Goal: Communication & Community: Participate in discussion

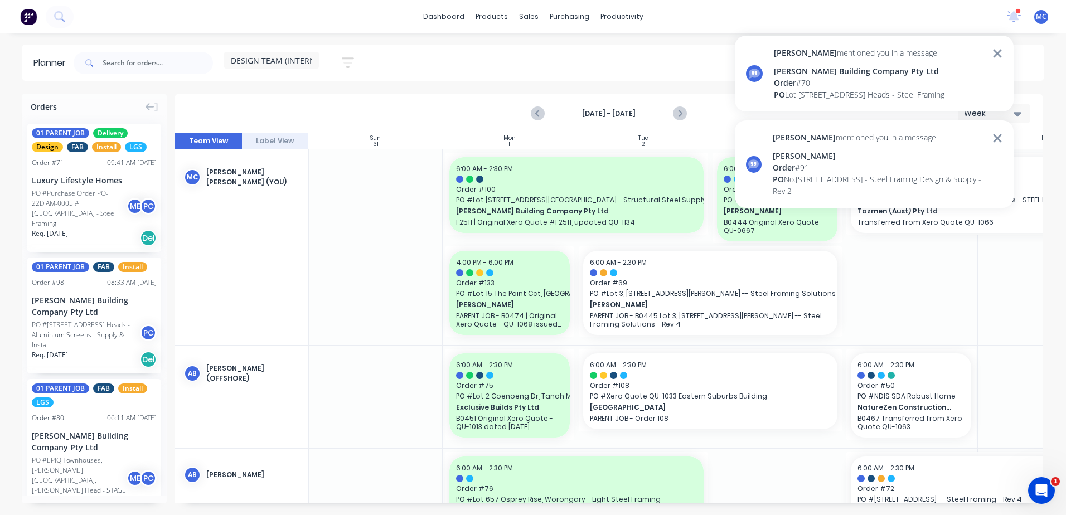
scroll to position [0, 81]
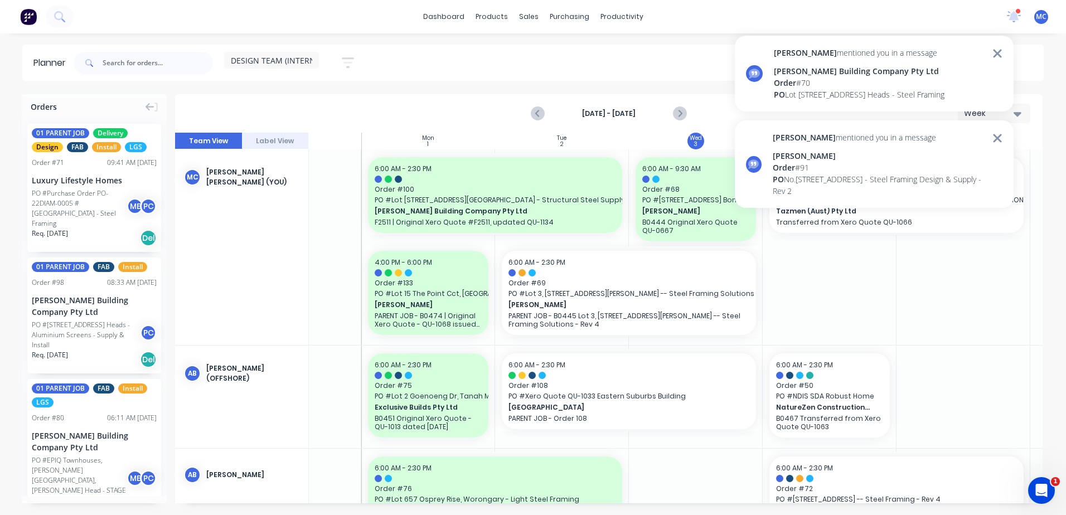
click at [874, 66] on div "[PERSON_NAME] Building Company Pty Ltd" at bounding box center [859, 71] width 171 height 12
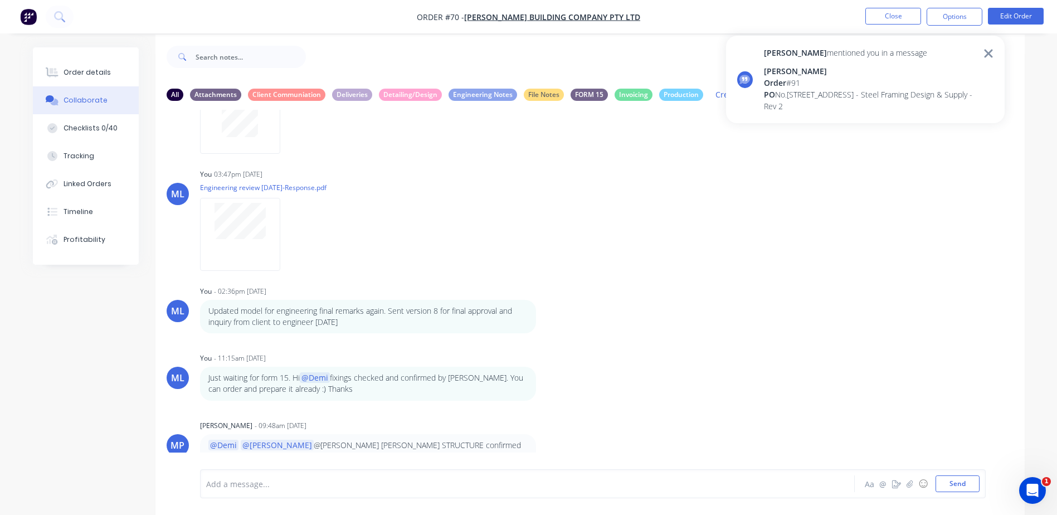
scroll to position [17, 0]
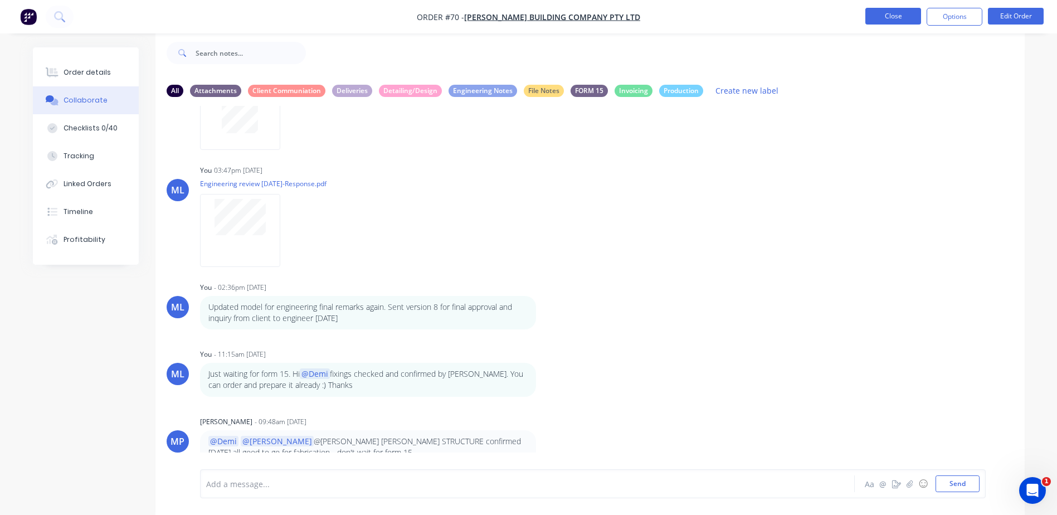
click at [898, 21] on button "Close" at bounding box center [894, 16] width 56 height 17
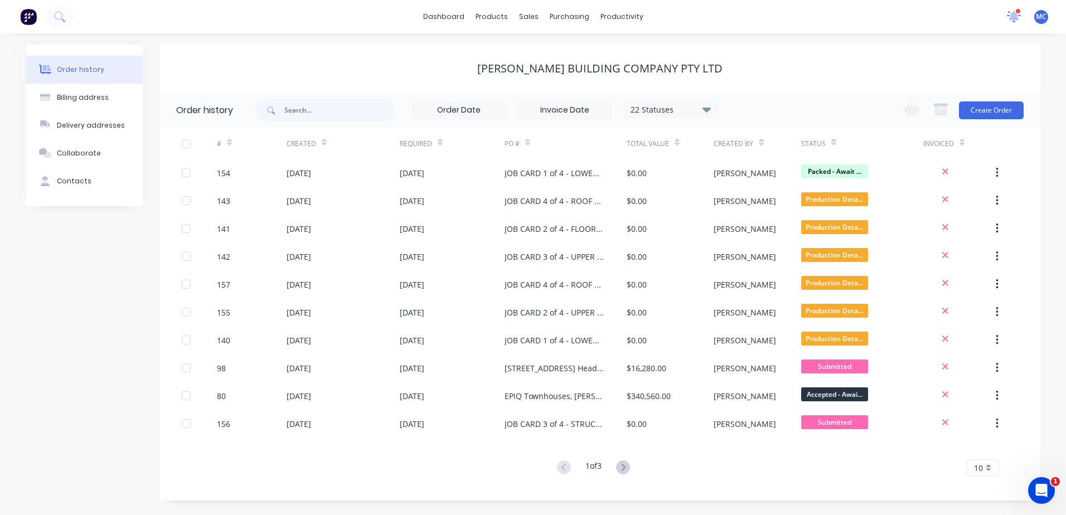
click at [1010, 14] on icon at bounding box center [1013, 16] width 15 height 13
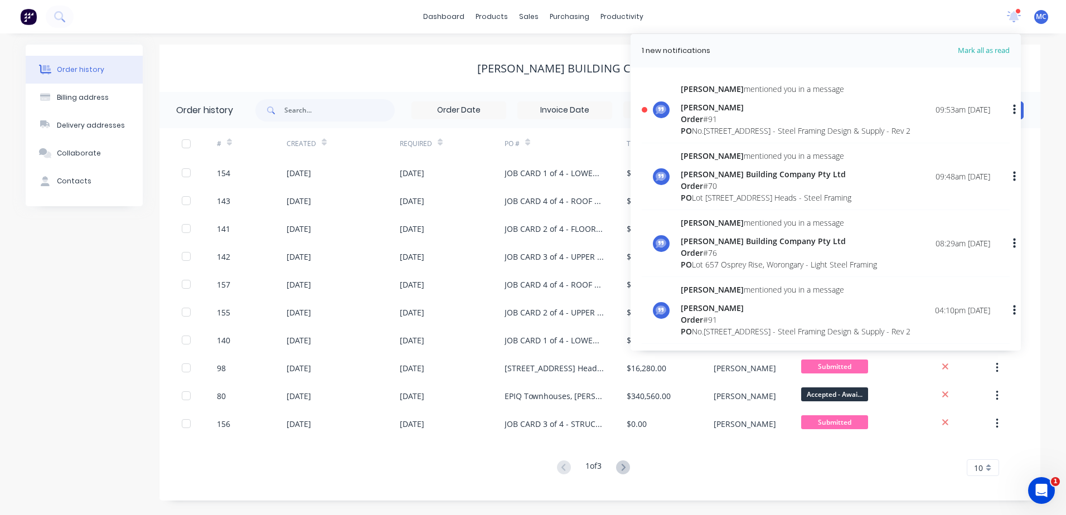
click at [778, 131] on div "[STREET_ADDRESS] - Steel Framing Design & Supply - Rev 2" at bounding box center [796, 131] width 230 height 12
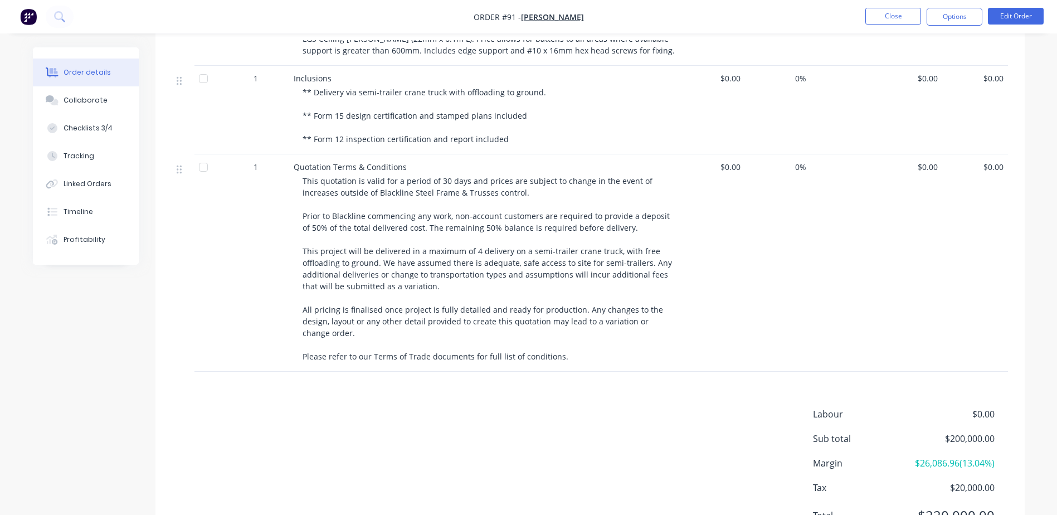
scroll to position [814, 0]
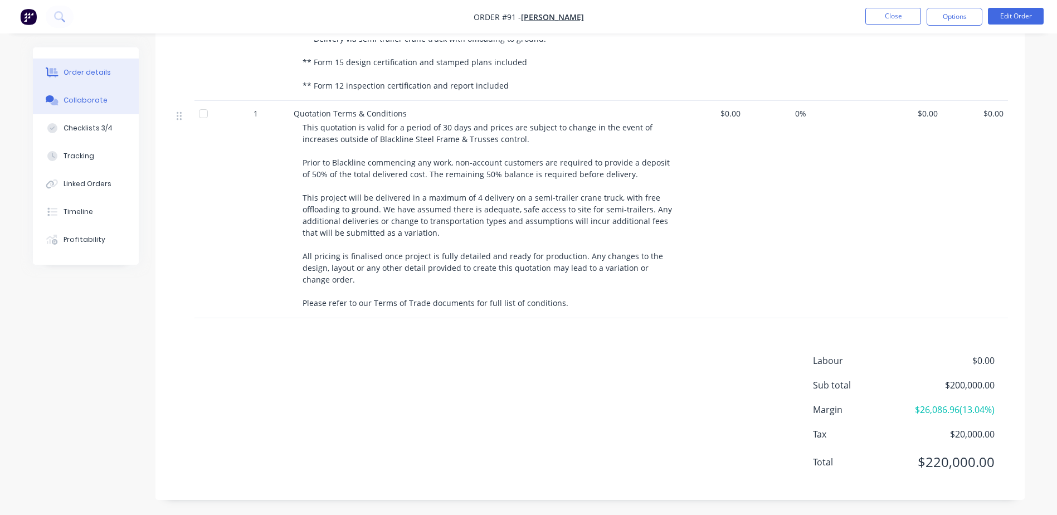
click at [57, 103] on icon at bounding box center [54, 102] width 8 height 7
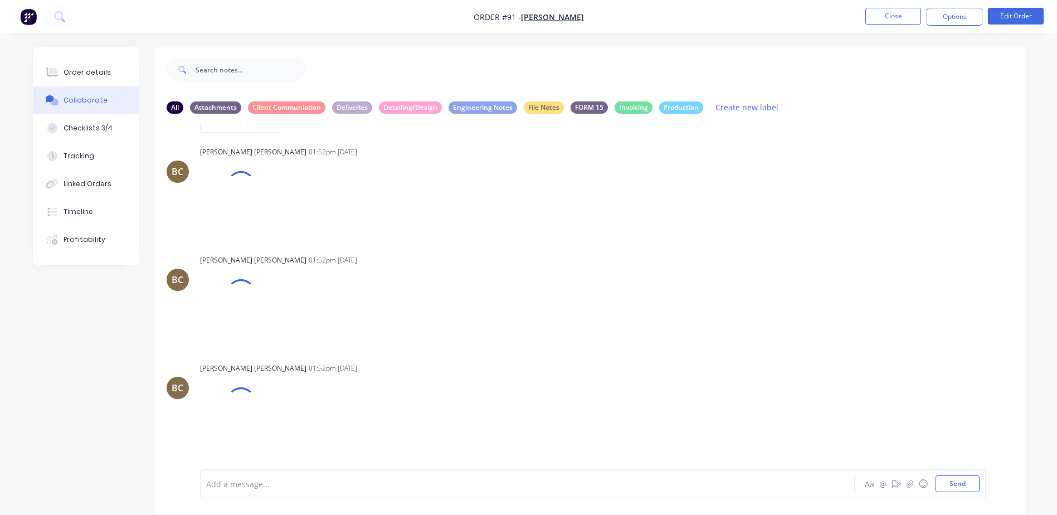
scroll to position [7869, 0]
click at [878, 21] on button "Close" at bounding box center [894, 16] width 56 height 17
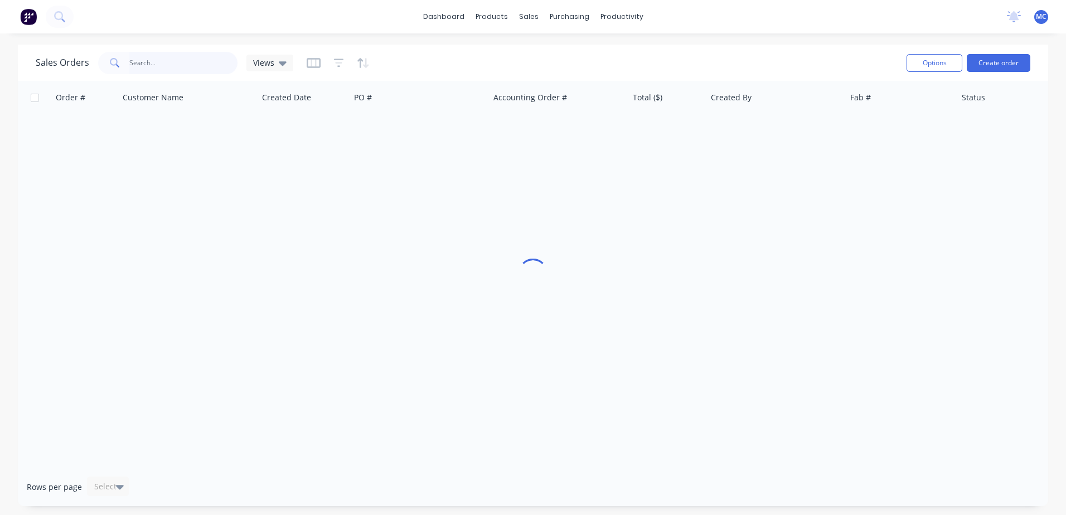
click at [173, 63] on input "text" at bounding box center [183, 63] width 109 height 22
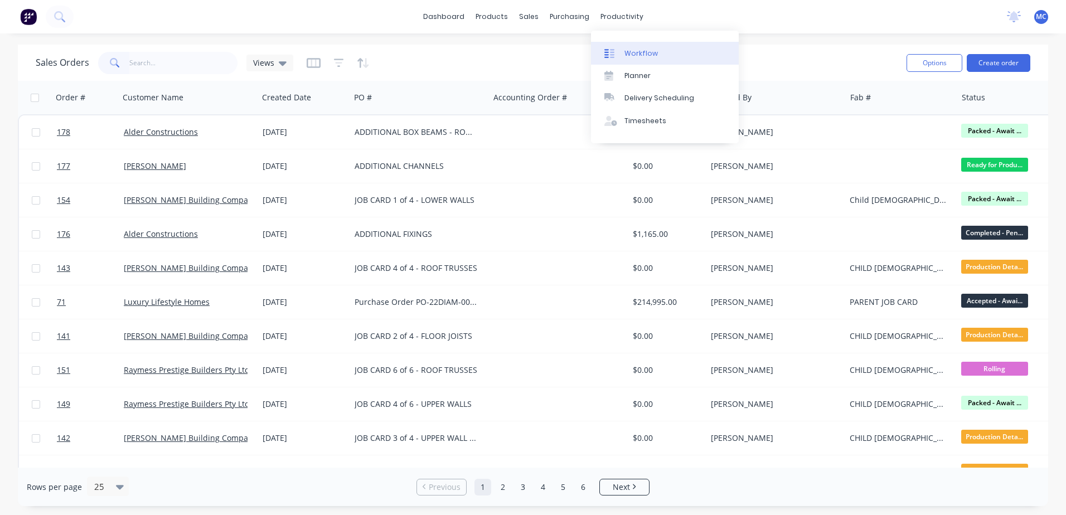
click at [637, 47] on link "Workflow" at bounding box center [665, 53] width 148 height 22
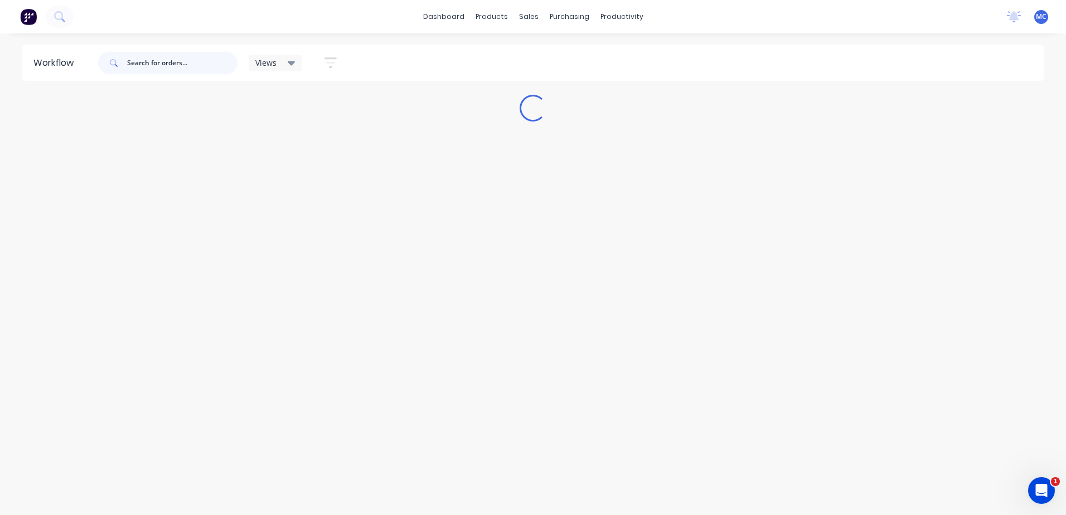
click at [168, 65] on input "text" at bounding box center [182, 63] width 110 height 22
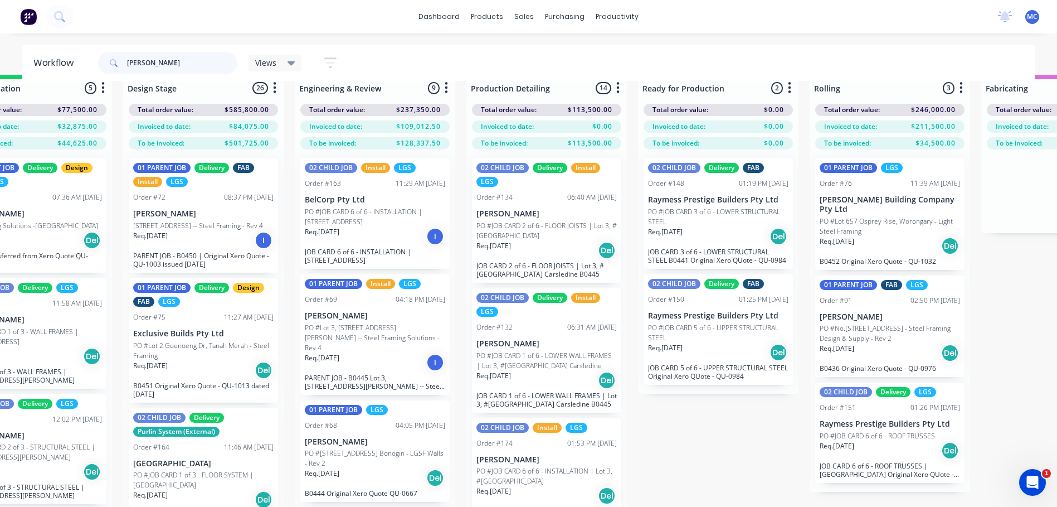
scroll to position [0, 416]
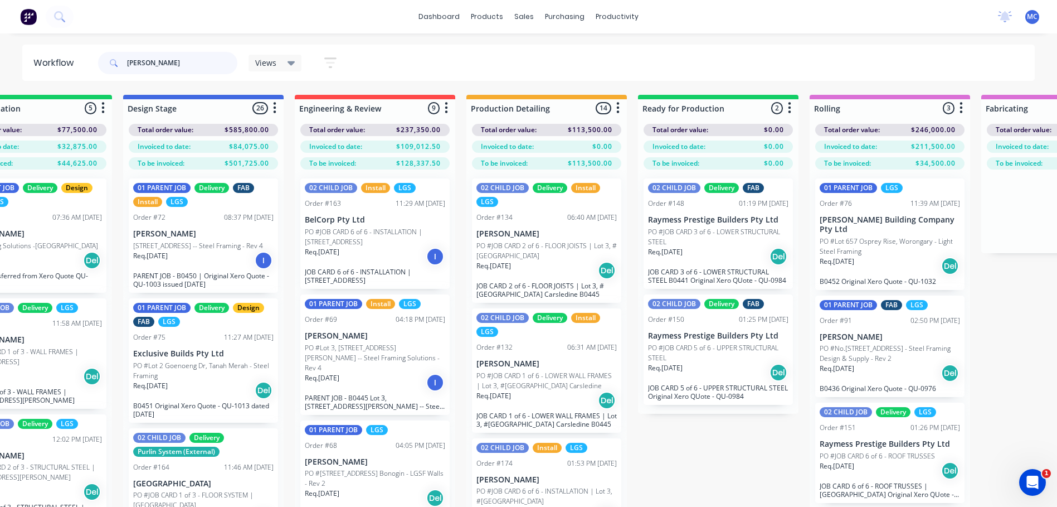
type input "andrew"
click at [347, 469] on p "PO #[STREET_ADDRESS] Bonogin - LGSF Walls - Rev 2" at bounding box center [375, 478] width 140 height 20
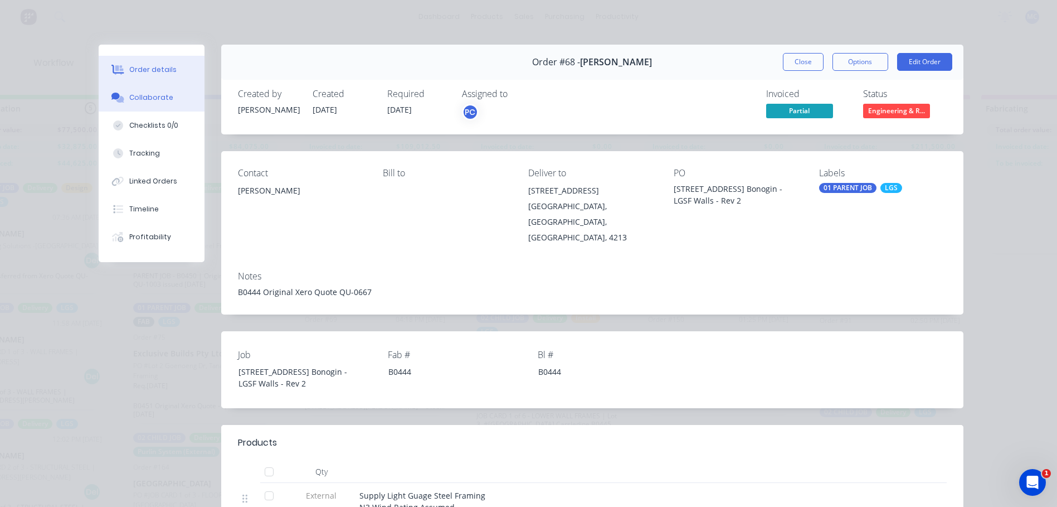
click at [139, 101] on div "Collaborate" at bounding box center [151, 98] width 44 height 10
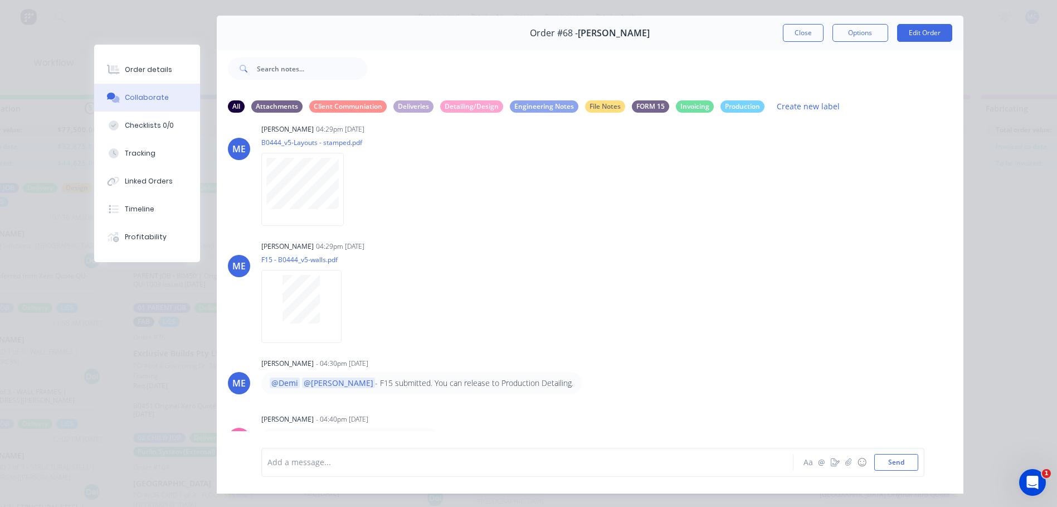
scroll to position [56, 0]
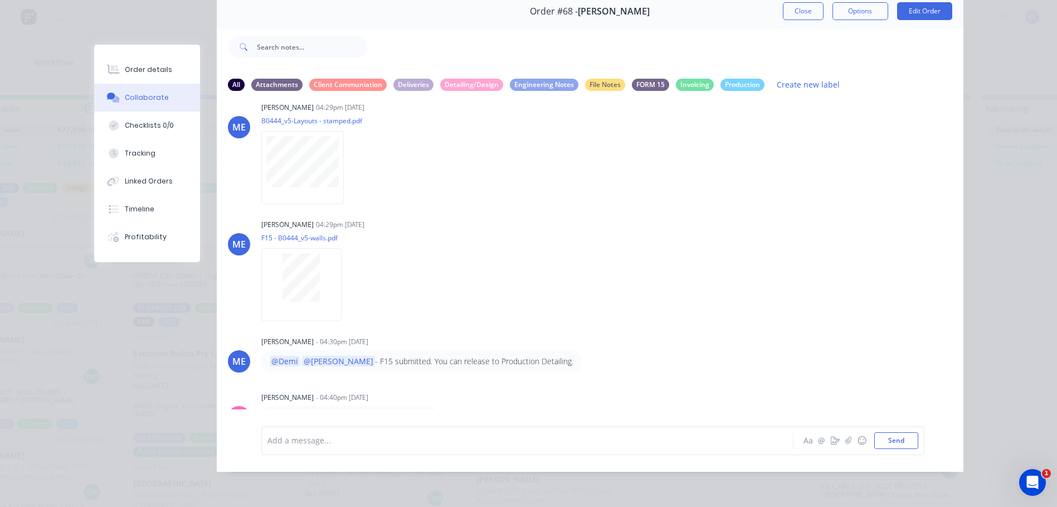
click at [414, 446] on div at bounding box center [512, 440] width 488 height 12
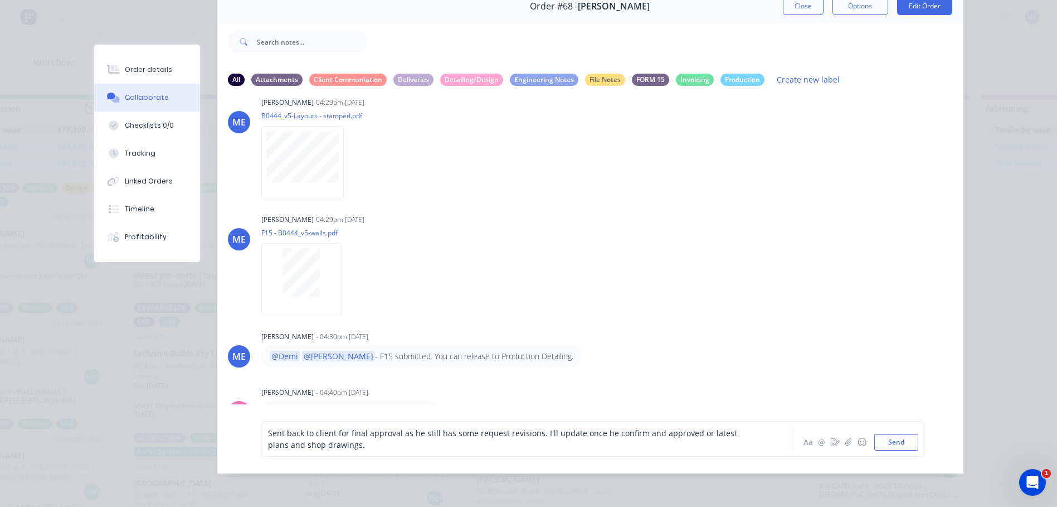
click at [352, 450] on div "Sent back to client for final approval as he still has some request revisions. …" at bounding box center [512, 438] width 488 height 23
click at [876, 450] on button "Send" at bounding box center [896, 442] width 44 height 17
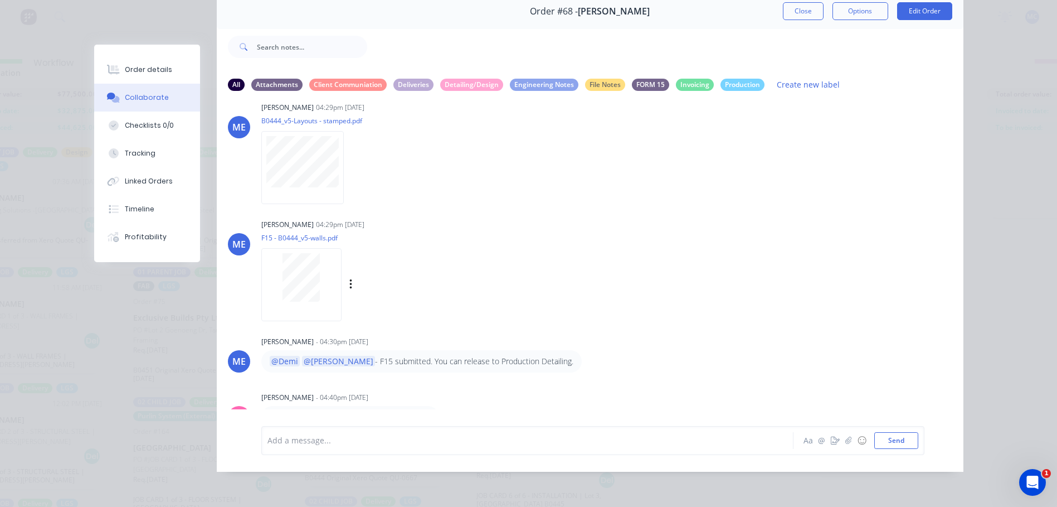
scroll to position [44, 416]
click at [783, 8] on button "Close" at bounding box center [803, 11] width 41 height 18
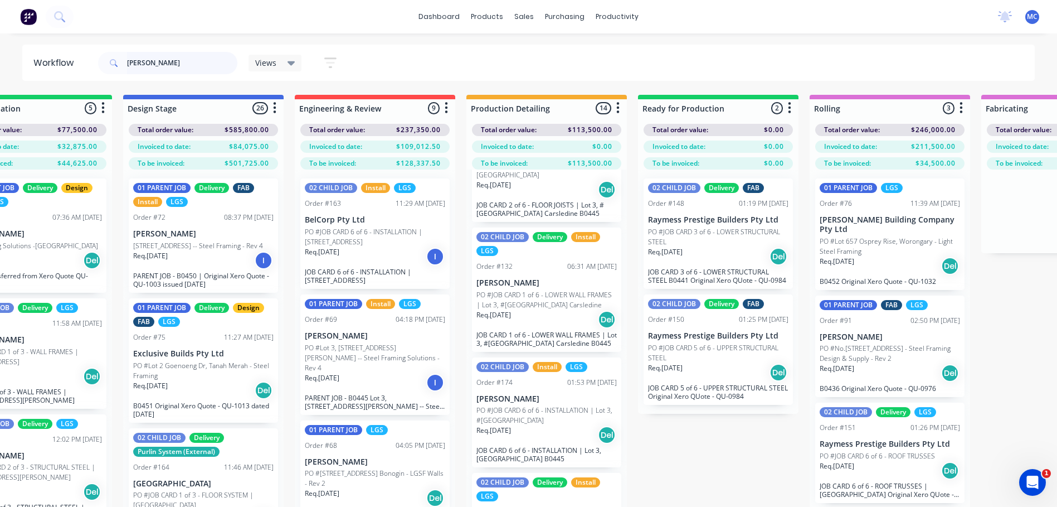
scroll to position [167, 0]
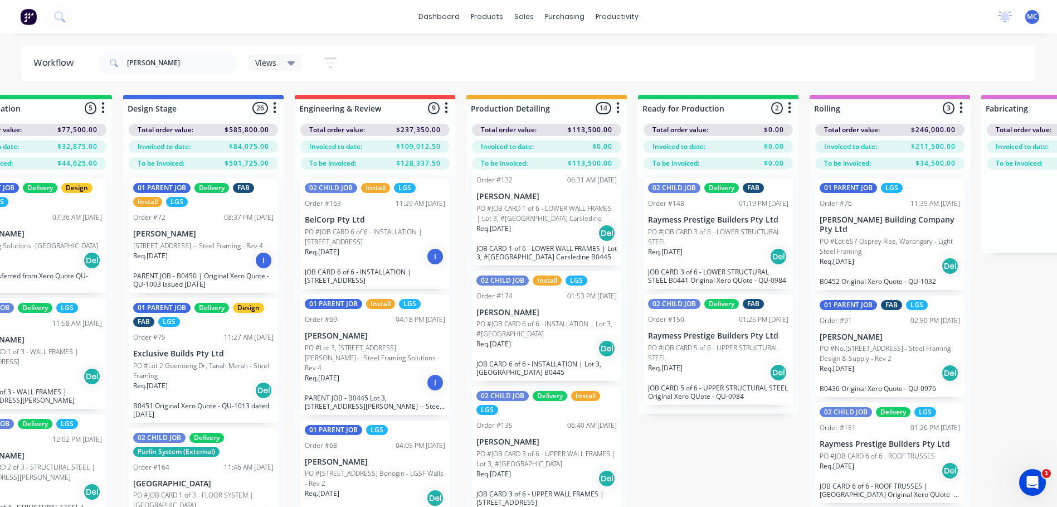
click at [371, 474] on p "PO #[STREET_ADDRESS] Bonogin - LGSF Walls - Rev 2" at bounding box center [375, 478] width 140 height 20
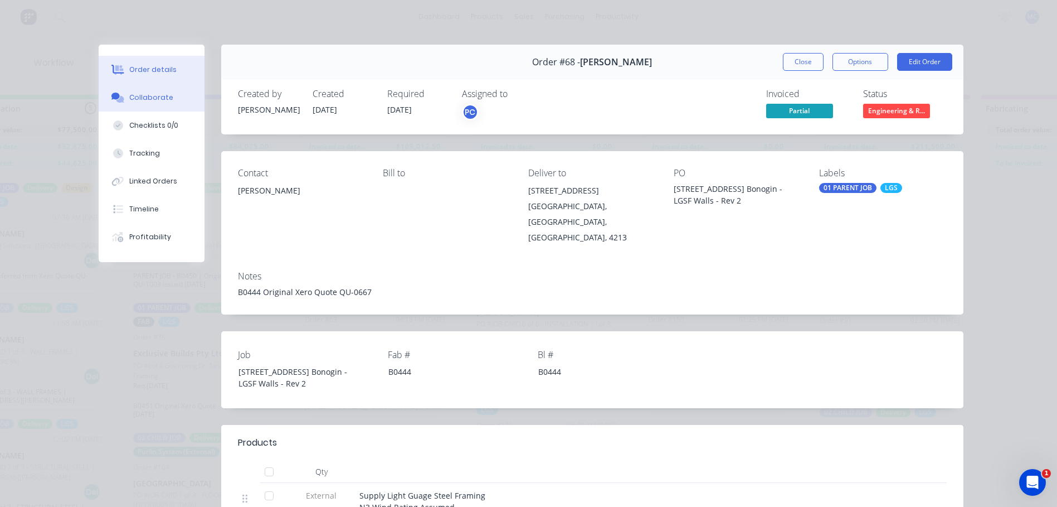
click at [150, 101] on div "Collaborate" at bounding box center [151, 98] width 44 height 10
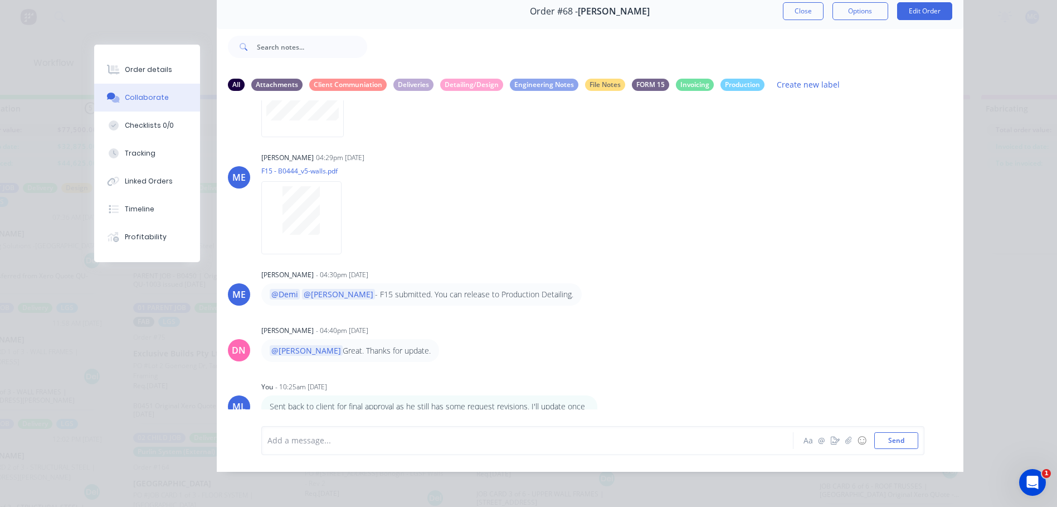
scroll to position [59, 0]
click at [595, 395] on div "Sent back to client for final approval as he still has some request revisions. …" at bounding box center [435, 412] width 348 height 34
click at [597, 395] on div "Sent back to client for final approval as he still has some request revisions. …" at bounding box center [435, 412] width 348 height 34
click at [604, 407] on icon "button" at bounding box center [605, 412] width 2 height 10
click at [632, 388] on button "Edit" at bounding box center [645, 397] width 70 height 18
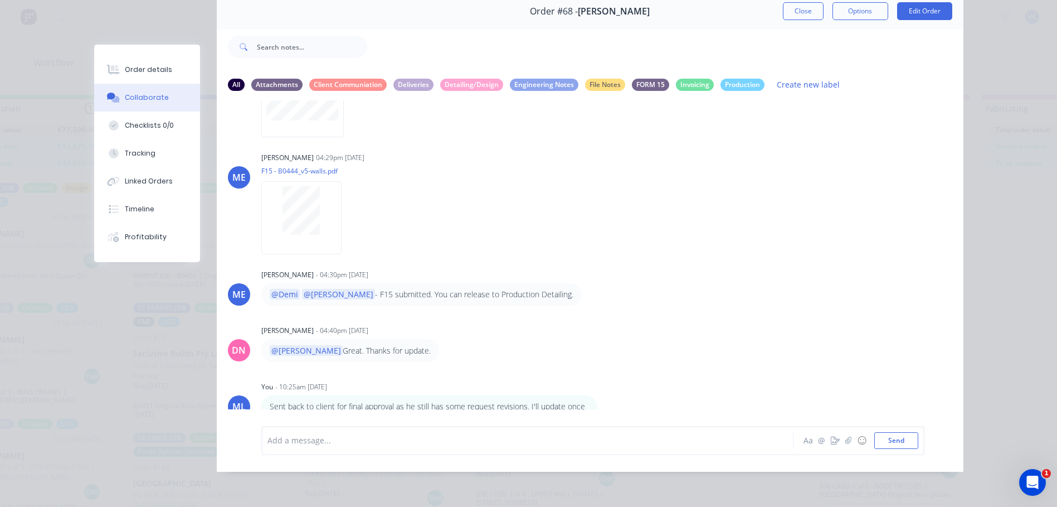
scroll to position [1047, 0]
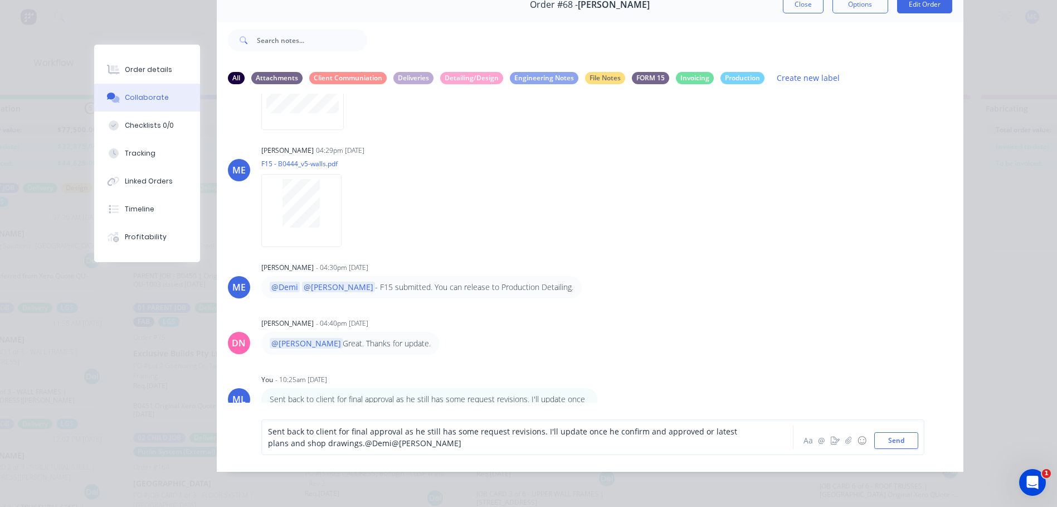
click at [693, 439] on span "Sent back to client for final approval as he still has some request revisions. …" at bounding box center [504, 437] width 472 height 22
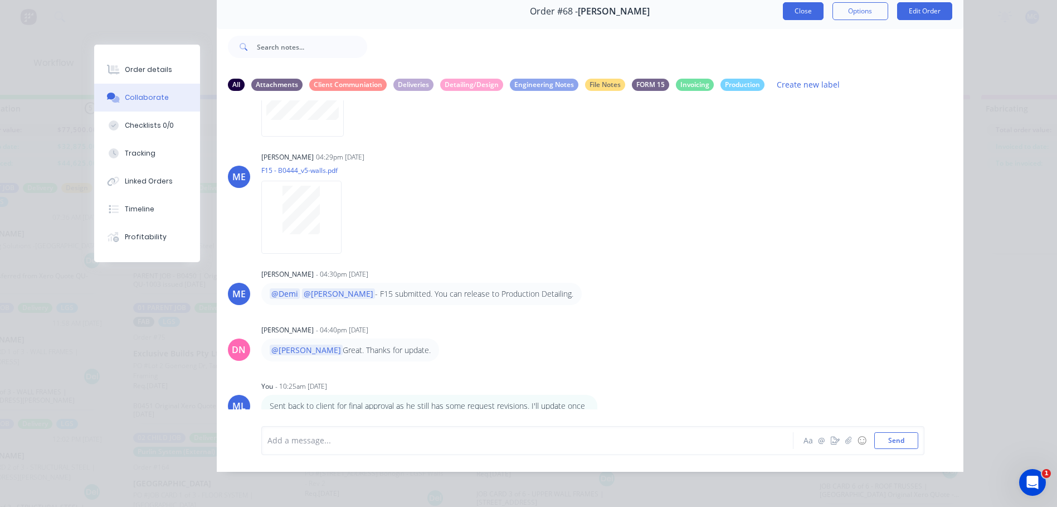
click at [803, 4] on button "Close" at bounding box center [803, 11] width 41 height 18
